Goal: Find specific page/section: Find specific page/section

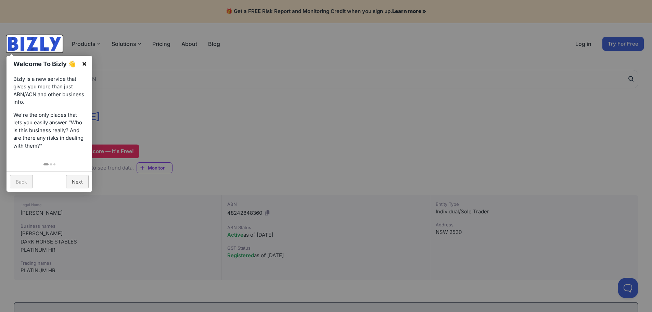
click at [85, 63] on link "×" at bounding box center [84, 63] width 15 height 15
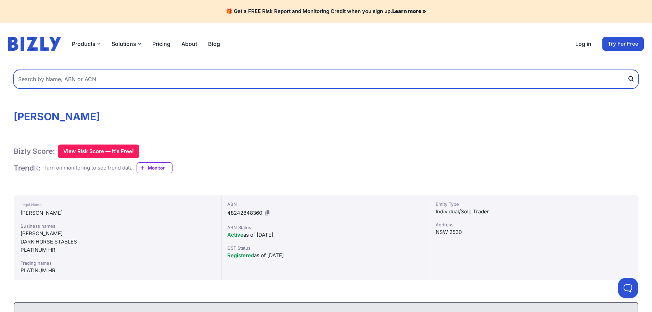
click at [47, 78] on input "text" at bounding box center [326, 79] width 625 height 18
type input "yilabara"
click at [627, 70] on button "submit" at bounding box center [632, 79] width 11 height 18
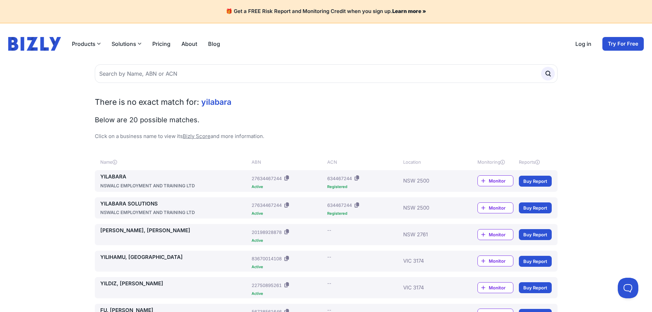
click at [114, 176] on link "YILABARA" at bounding box center [174, 177] width 149 height 8
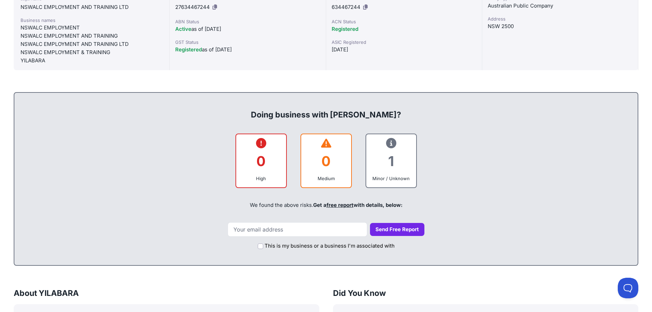
scroll to position [137, 0]
